Goal: Task Accomplishment & Management: Complete application form

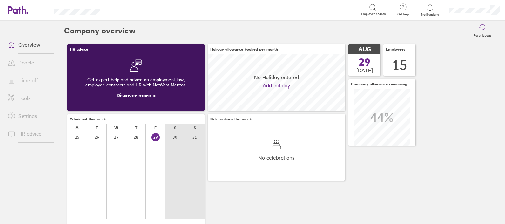
scroll to position [56, 137]
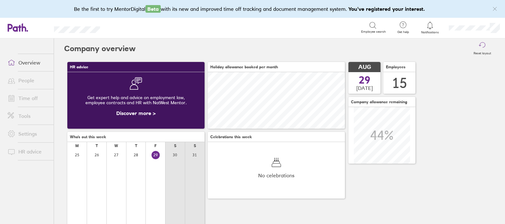
click at [23, 81] on link "People" at bounding box center [28, 80] width 51 height 13
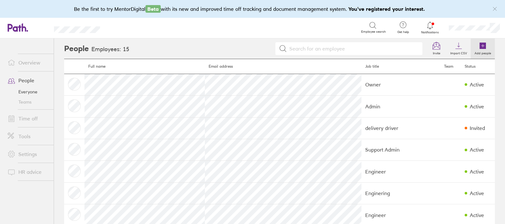
click at [480, 45] on icon at bounding box center [483, 46] width 6 height 6
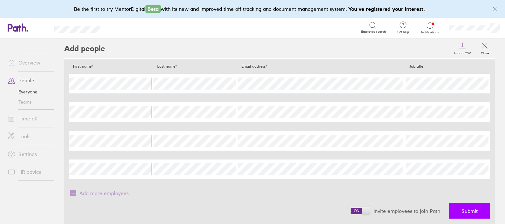
click at [464, 212] on span "Submit" at bounding box center [470, 211] width 16 height 6
